Goal: Browse casually

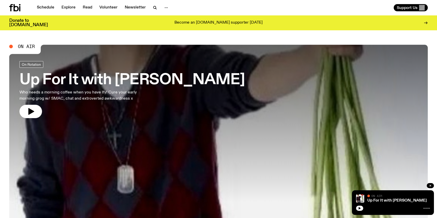
scroll to position [12, 0]
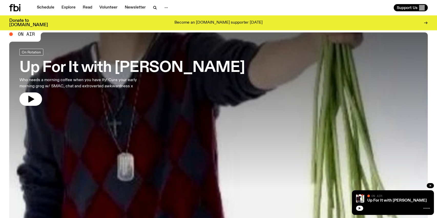
click at [360, 208] on icon "button" at bounding box center [359, 207] width 3 height 3
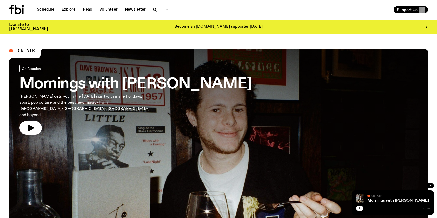
click at [360, 207] on icon "button" at bounding box center [359, 207] width 3 height 3
